Goal: Book appointment/travel/reservation

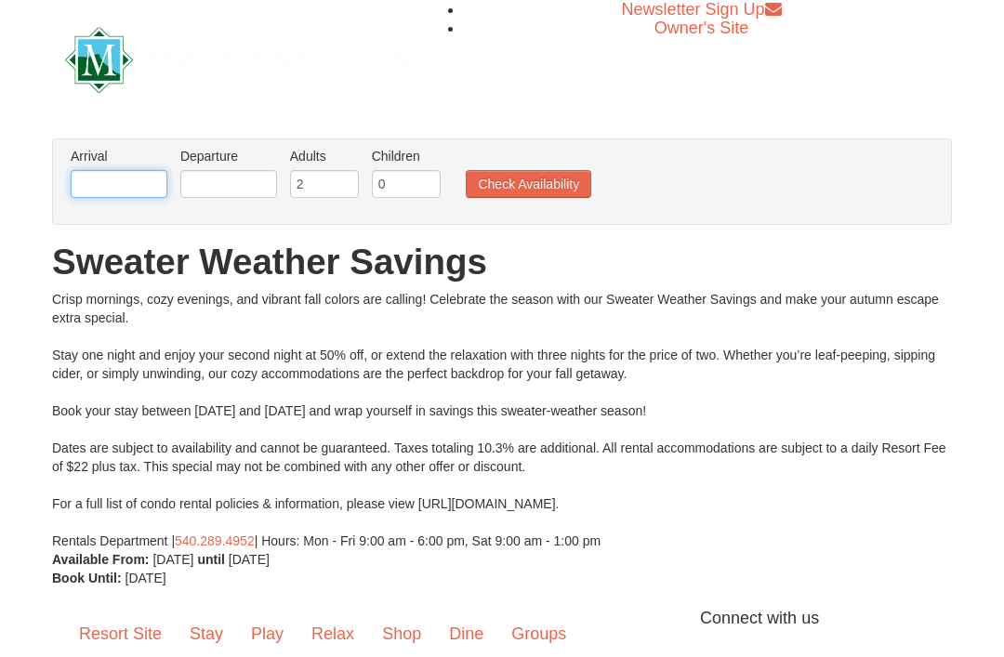
click at [135, 191] on input "text" at bounding box center [119, 184] width 97 height 28
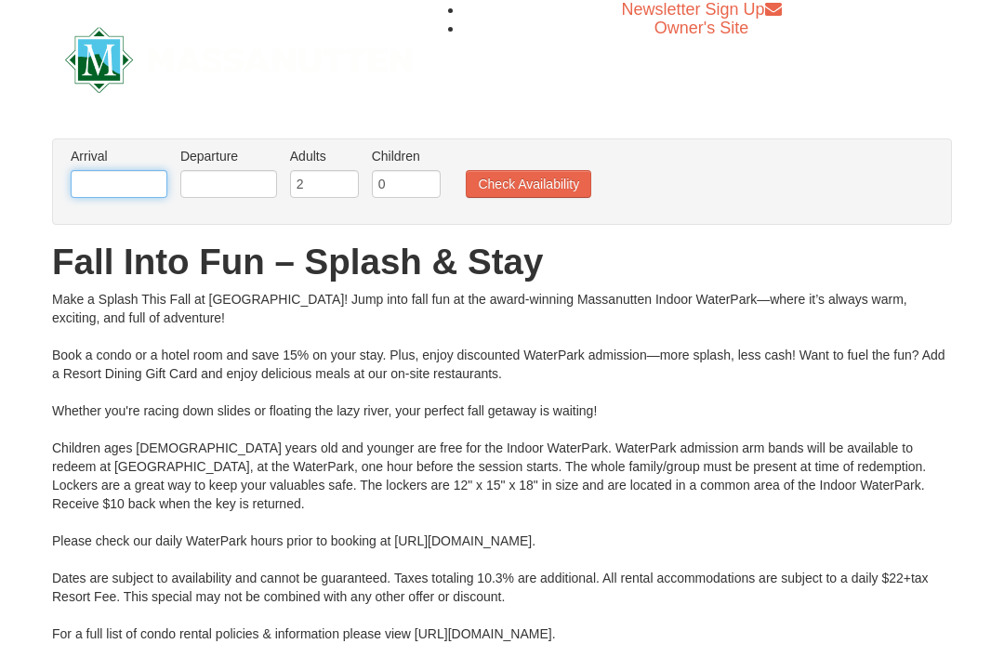
click at [139, 175] on input "text" at bounding box center [119, 184] width 97 height 28
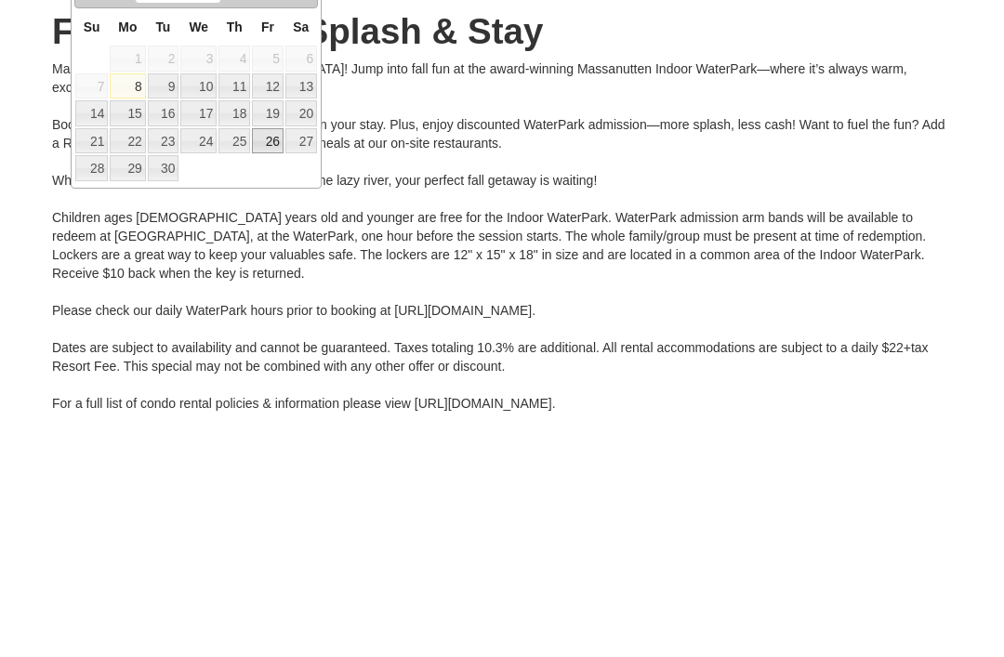
click at [270, 359] on link "26" at bounding box center [268, 372] width 32 height 26
type input "[DATE]"
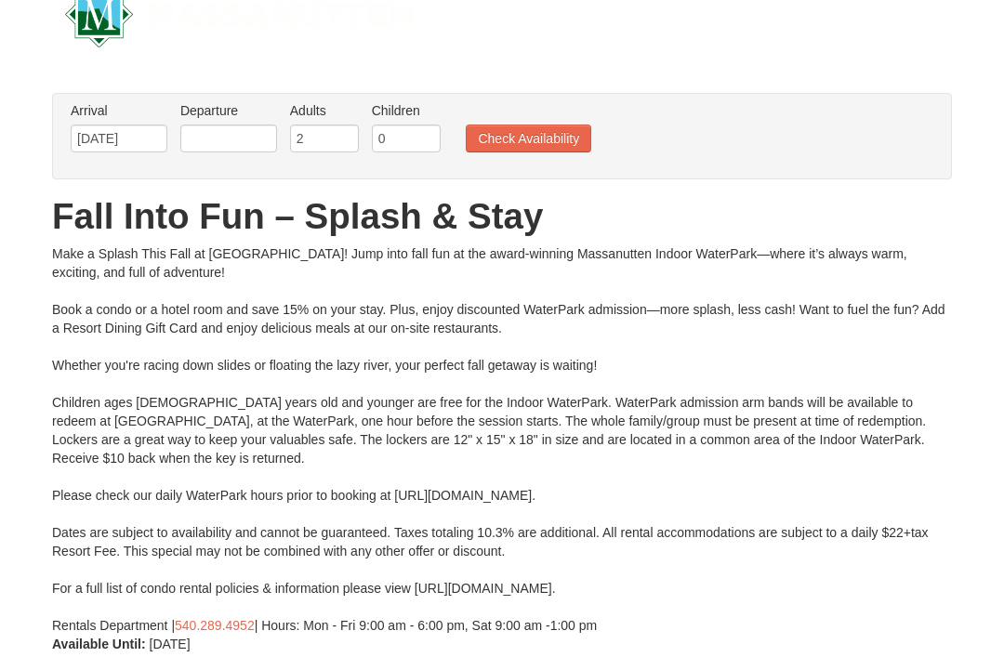
scroll to position [2, 0]
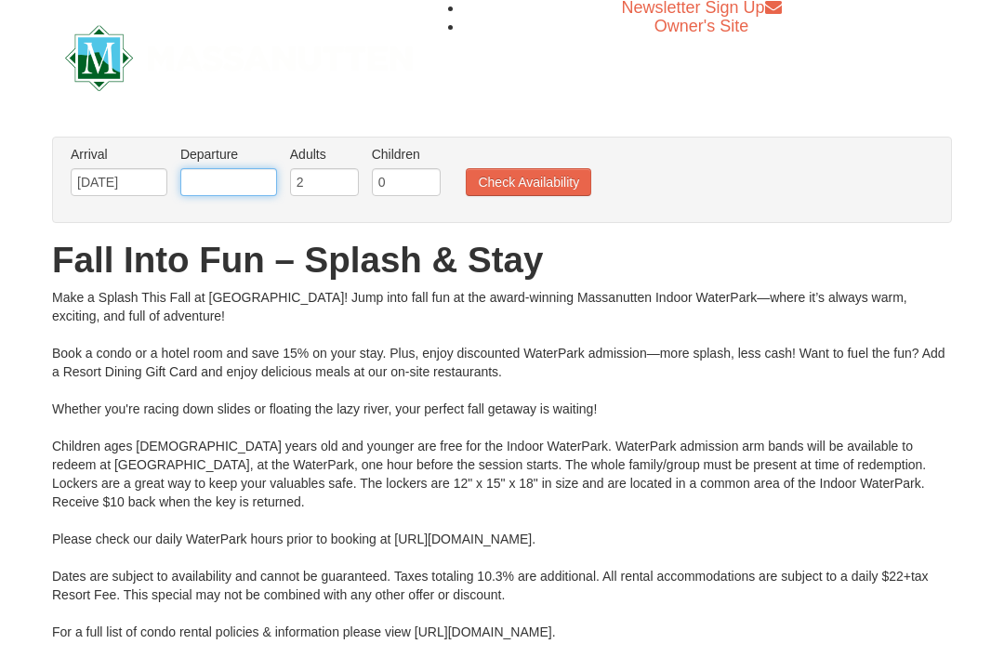
click at [241, 185] on input "text" at bounding box center [228, 182] width 97 height 28
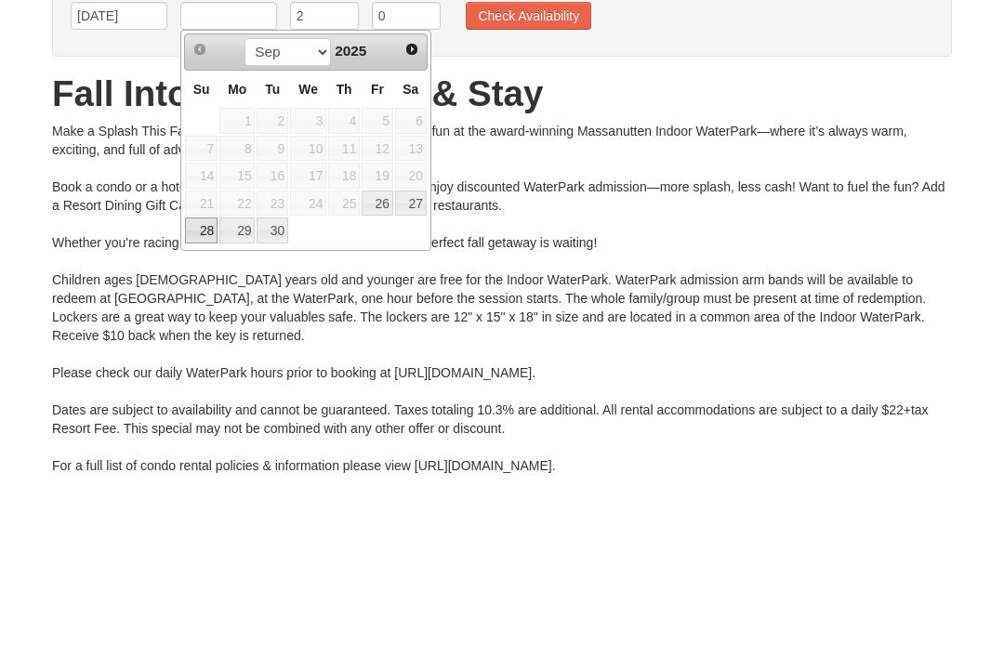
click at [196, 384] on link "28" at bounding box center [201, 397] width 33 height 26
type input "[DATE]"
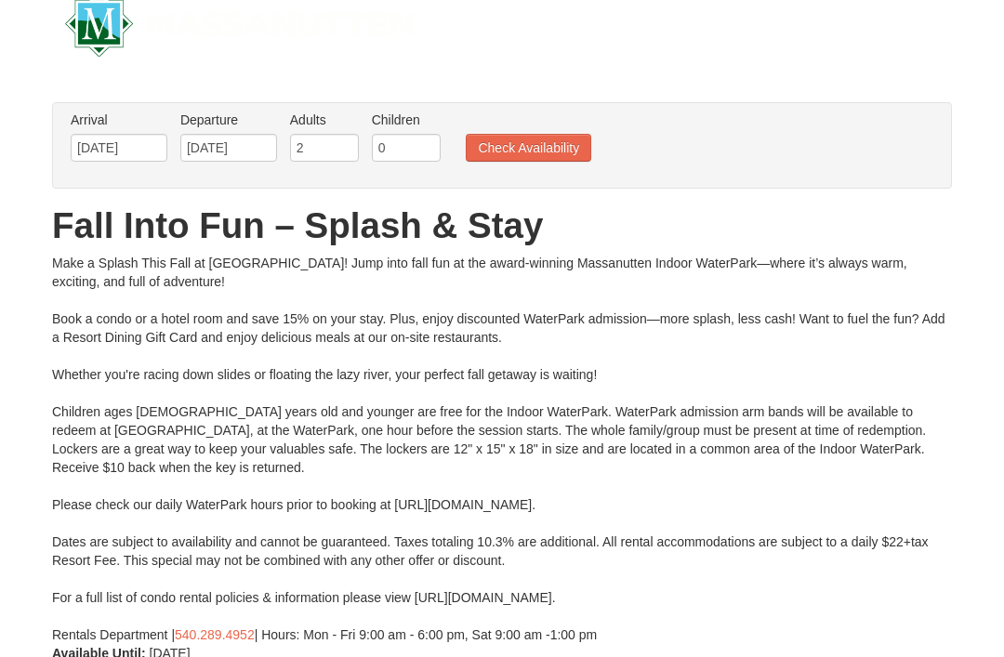
scroll to position [36, 0]
click at [409, 151] on input "0" at bounding box center [406, 148] width 69 height 28
type input "2"
click at [550, 152] on button "Check Availability" at bounding box center [528, 148] width 125 height 28
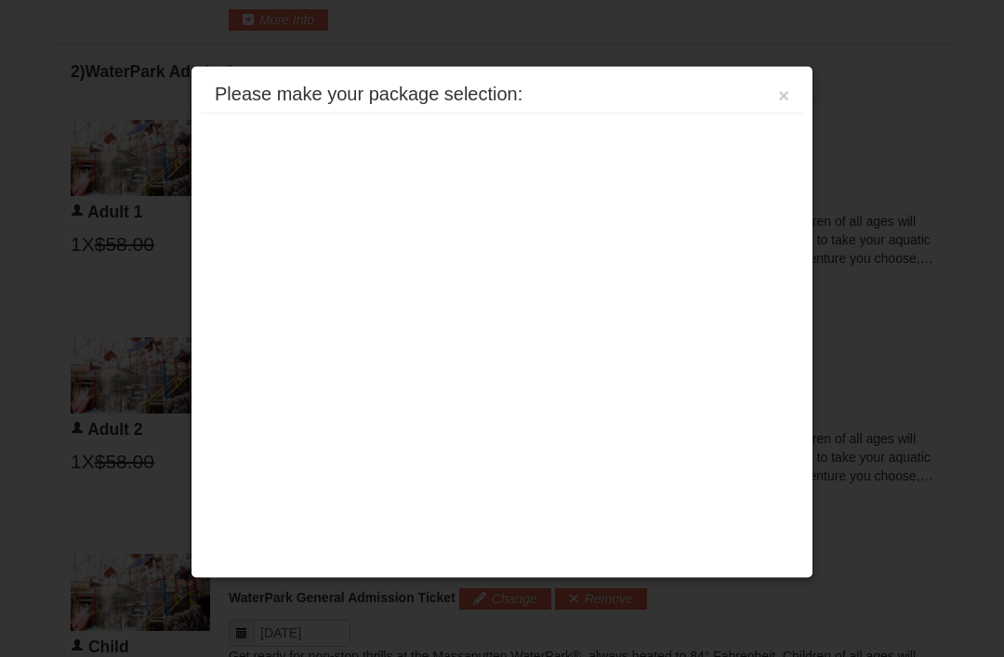
scroll to position [851, 0]
click at [783, 86] on button "×" at bounding box center [783, 95] width 11 height 19
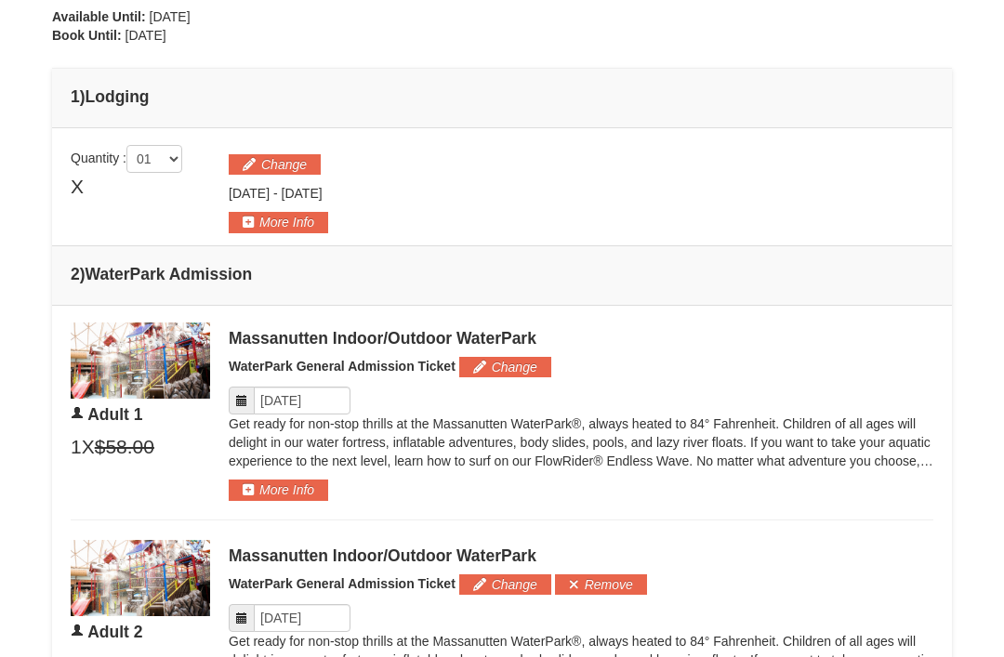
scroll to position [652, 0]
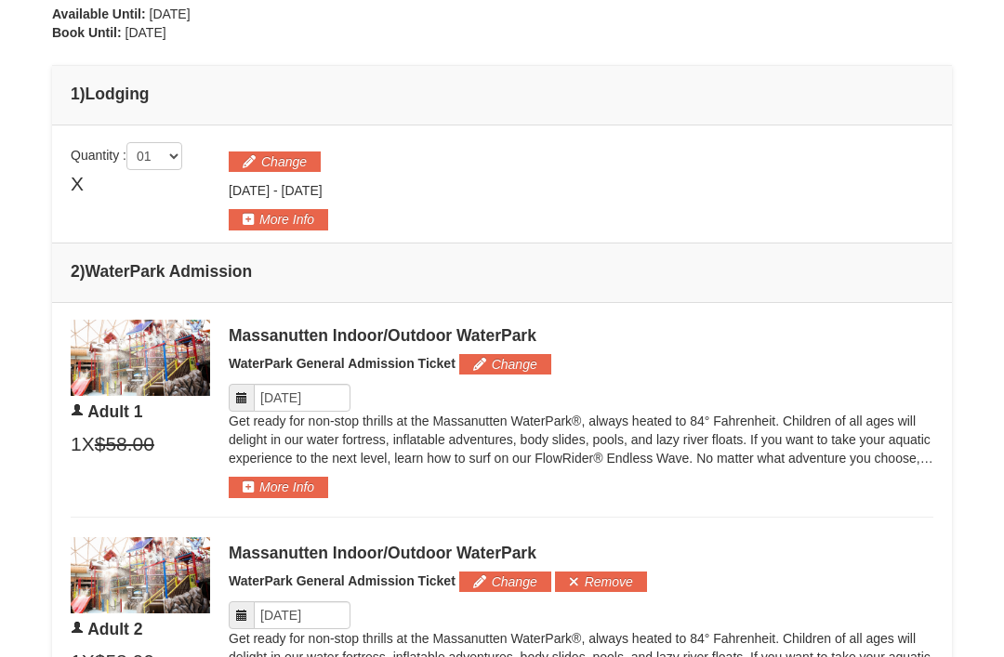
click at [293, 220] on button "More Info" at bounding box center [278, 220] width 99 height 20
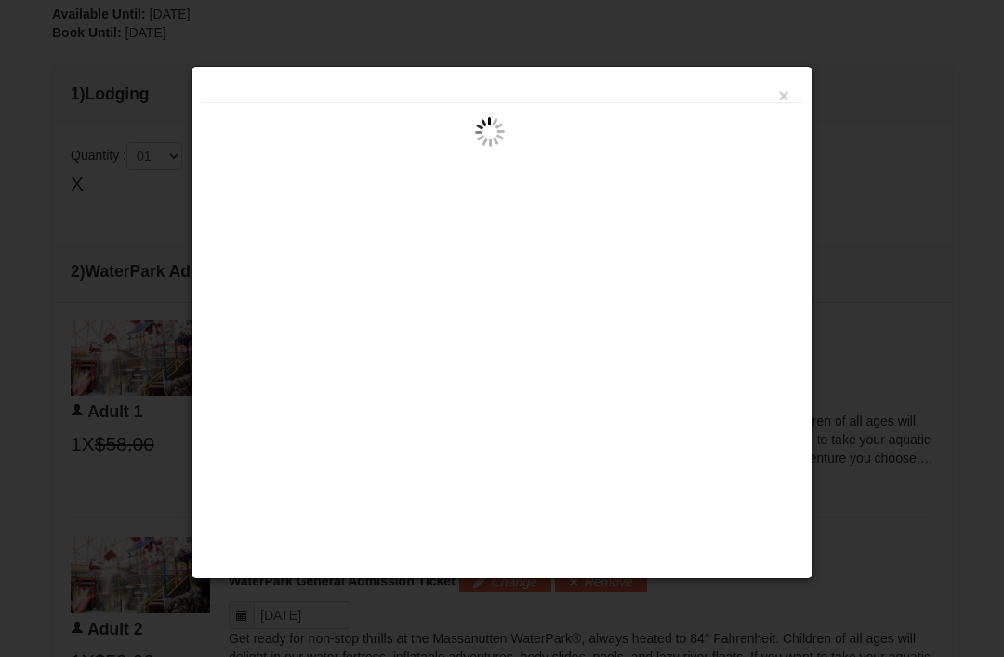
click at [774, 103] on div "×" at bounding box center [502, 89] width 602 height 27
click at [781, 94] on button "×" at bounding box center [783, 95] width 11 height 19
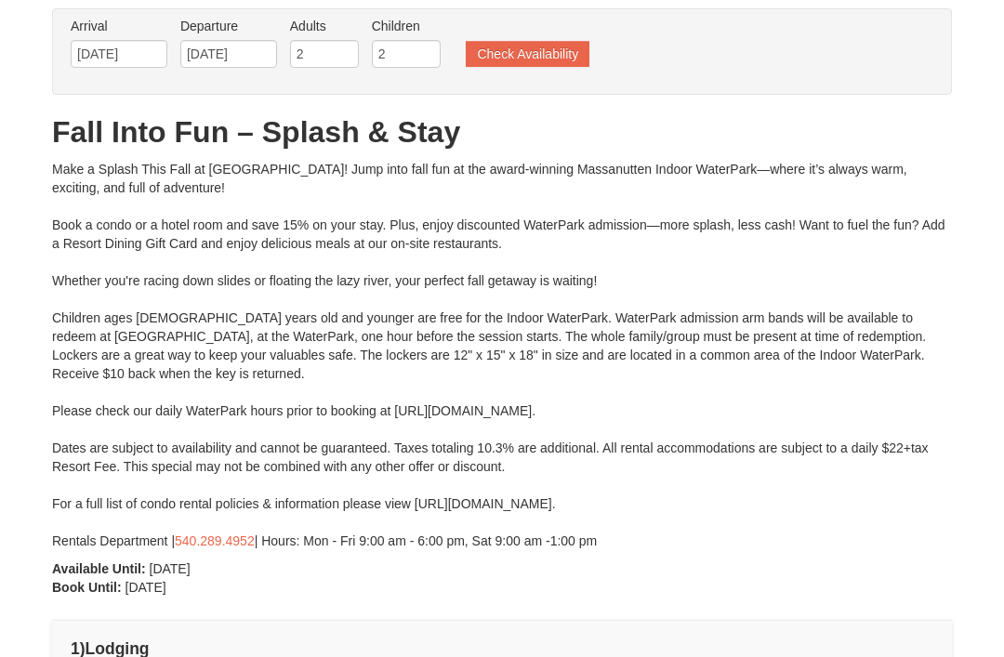
scroll to position [0, 0]
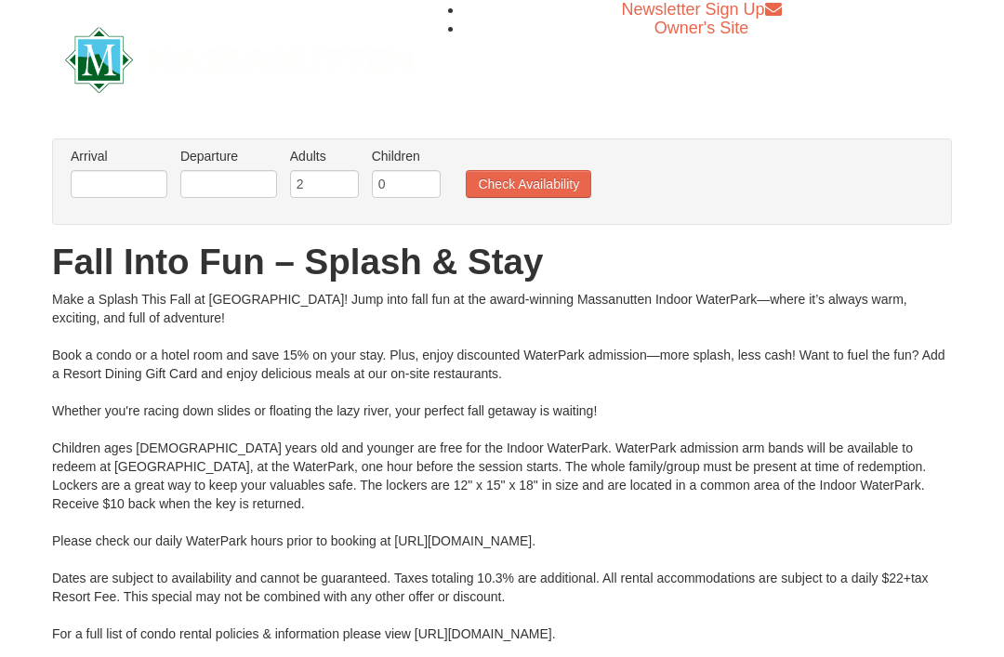
click at [101, 40] on img at bounding box center [239, 60] width 348 height 66
